Goal: Task Accomplishment & Management: Use online tool/utility

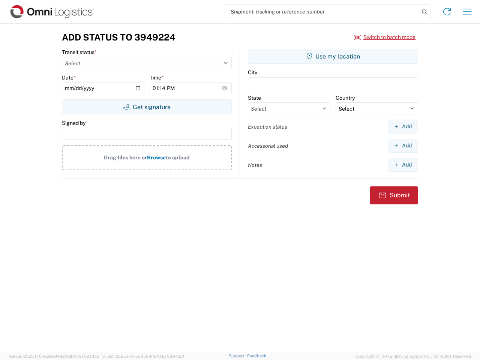
click at [322, 12] on input "search" at bounding box center [322, 12] width 194 height 14
click at [425, 12] on icon at bounding box center [425, 12] width 11 height 11
click at [447, 12] on icon at bounding box center [447, 12] width 12 height 12
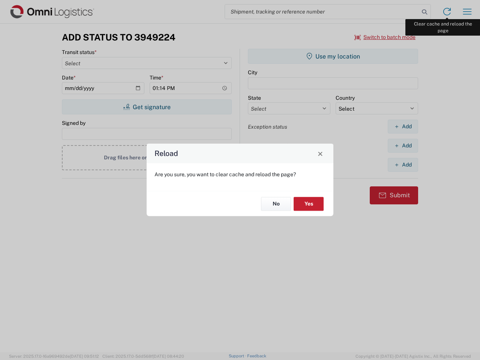
click at [468, 12] on div "Reload Are you sure, you want to clear cache and reload the page? No Yes" at bounding box center [240, 180] width 480 height 360
click at [385, 37] on div "Reload Are you sure, you want to clear cache and reload the page? No Yes" at bounding box center [240, 180] width 480 height 360
click at [147, 107] on div "Reload Are you sure, you want to clear cache and reload the page? No Yes" at bounding box center [240, 180] width 480 height 360
click at [333, 56] on div "Reload Are you sure, you want to clear cache and reload the page? No Yes" at bounding box center [240, 180] width 480 height 360
click at [403, 126] on div "Reload Are you sure, you want to clear cache and reload the page? No Yes" at bounding box center [240, 180] width 480 height 360
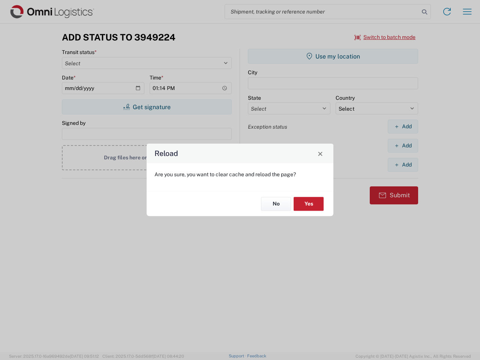
click at [403, 146] on div "Reload Are you sure, you want to clear cache and reload the page? No Yes" at bounding box center [240, 180] width 480 height 360
click at [403, 165] on div "Reload Are you sure, you want to clear cache and reload the page? No Yes" at bounding box center [240, 180] width 480 height 360
